Goal: Information Seeking & Learning: Check status

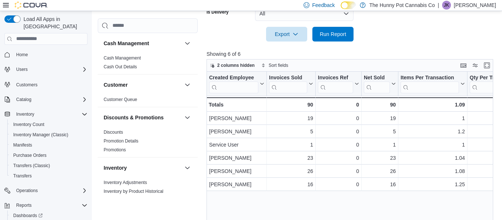
scroll to position [381, 0]
